Goal: Information Seeking & Learning: Learn about a topic

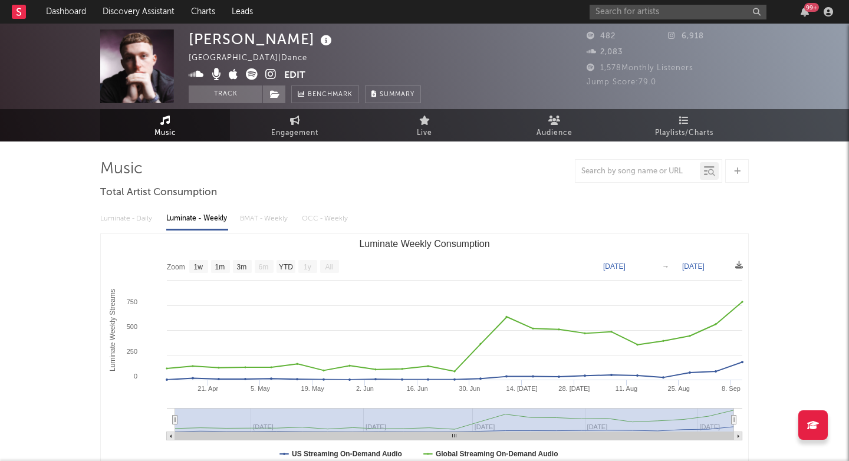
select select "1w"
select select "All"
click at [596, 13] on input "text" at bounding box center [677, 12] width 177 height 15
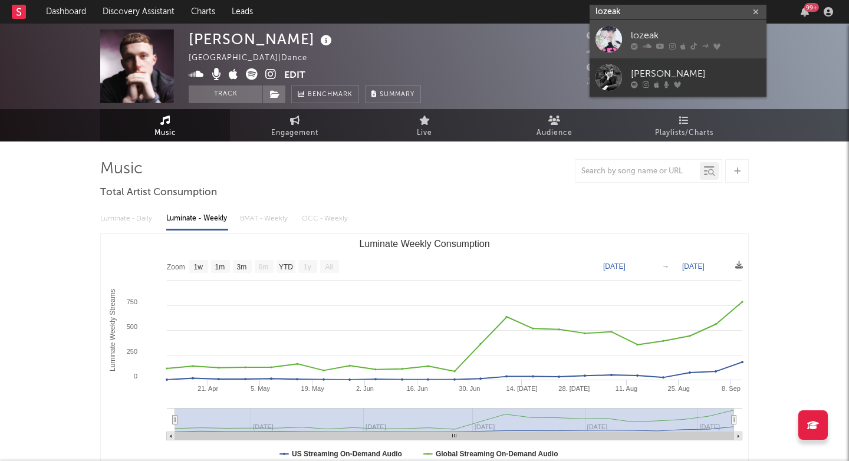
type input "lozeak"
click at [616, 35] on div at bounding box center [608, 39] width 27 height 27
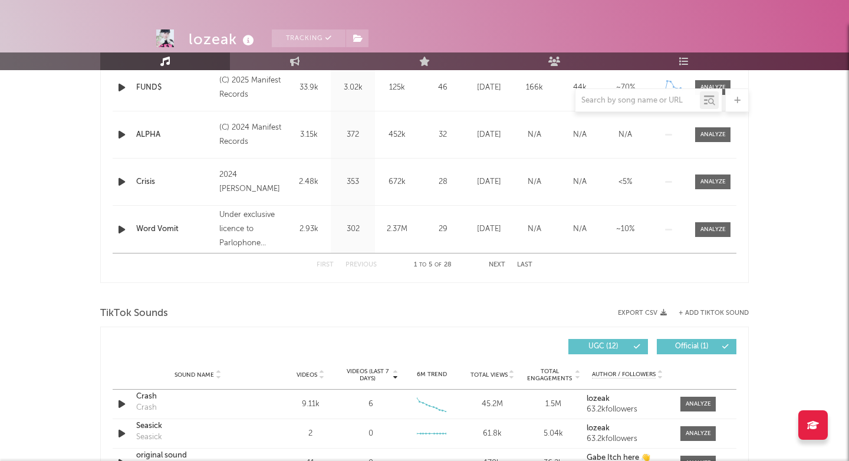
select select "6m"
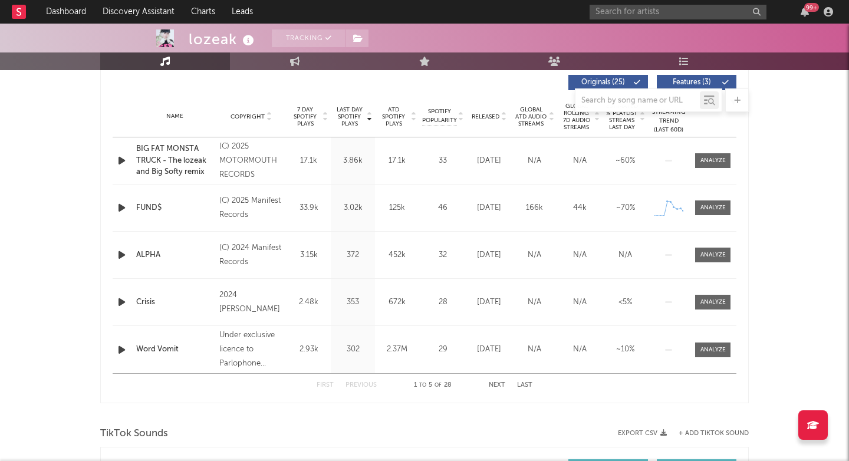
scroll to position [452, 0]
click at [717, 205] on div at bounding box center [712, 207] width 25 height 9
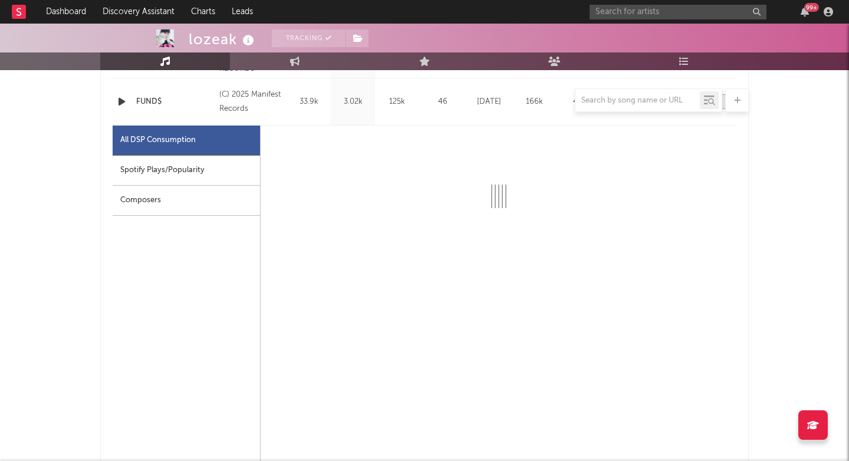
scroll to position [559, 1]
select select "1w"
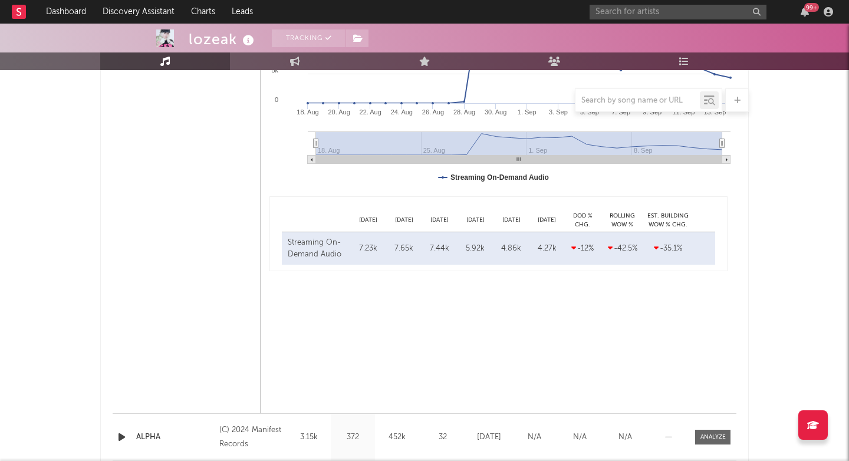
scroll to position [952, 0]
